Goal: Navigation & Orientation: Find specific page/section

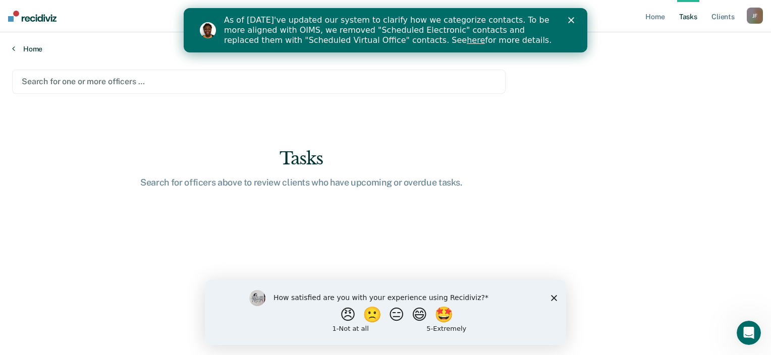
click at [38, 45] on link "Home" at bounding box center [385, 48] width 747 height 9
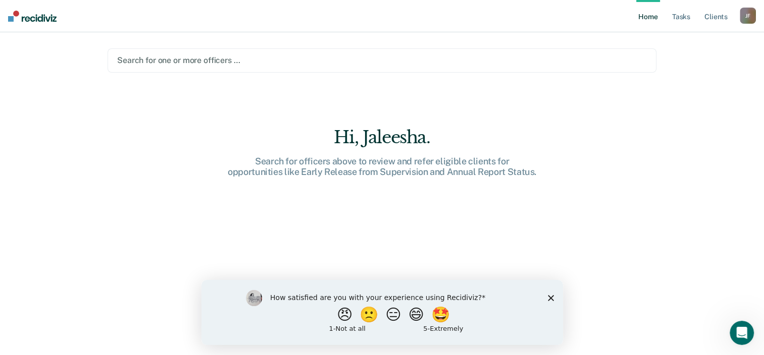
click at [556, 296] on div "How satisfied are you with your experience using Recidiviz? 😠 🙁 😑 😄 🤩 1 - Not a…" at bounding box center [382, 312] width 362 height 65
click at [549, 297] on polygon "Close survey" at bounding box center [550, 298] width 6 height 6
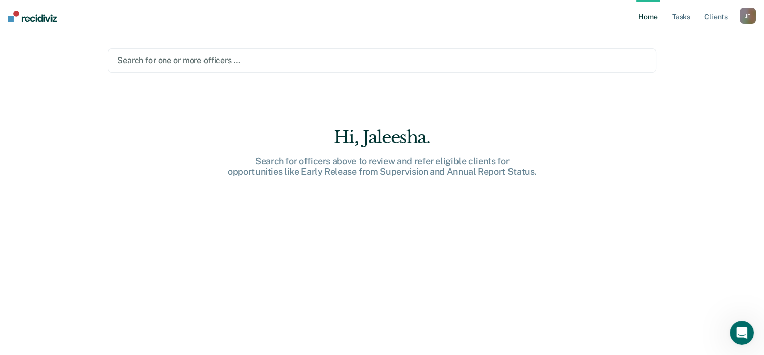
click at [4, 7] on nav "Home Tasks Client s [PERSON_NAME] Profile How it works Log Out" at bounding box center [382, 16] width 764 height 32
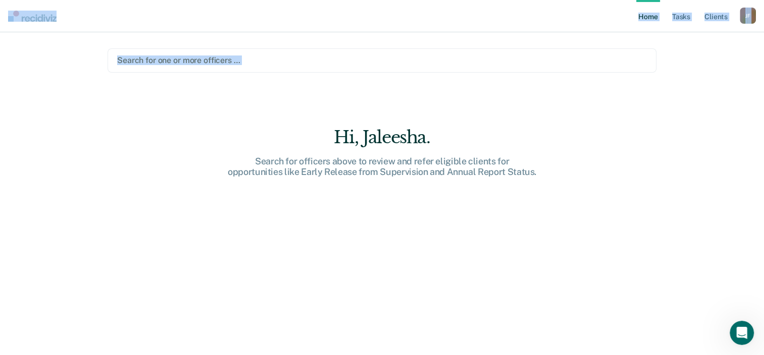
drag, startPoint x: 4, startPoint y: 7, endPoint x: 154, endPoint y: 47, distance: 155.4
click at [154, 47] on div "Home Tasks Client s [PERSON_NAME] Profile How it works Log Out Search for one o…" at bounding box center [382, 177] width 764 height 355
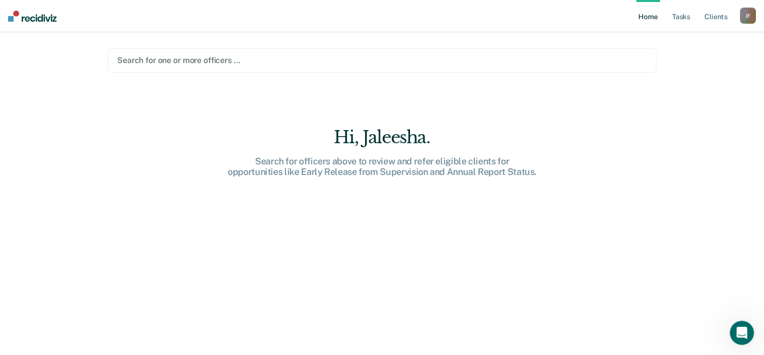
drag, startPoint x: 154, startPoint y: 47, endPoint x: 356, endPoint y: 75, distance: 204.3
click at [356, 75] on main "Search for one or more officers … Hi, [GEOGRAPHIC_DATA]. Search for officers ab…" at bounding box center [381, 181] width 573 height 299
